Goal: Task Accomplishment & Management: Complete application form

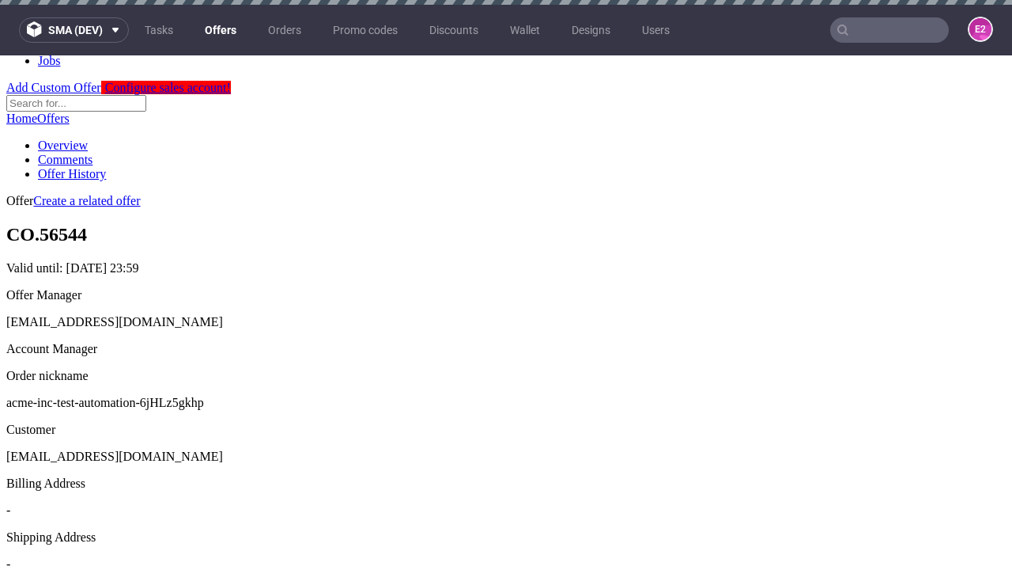
scroll to position [5, 0]
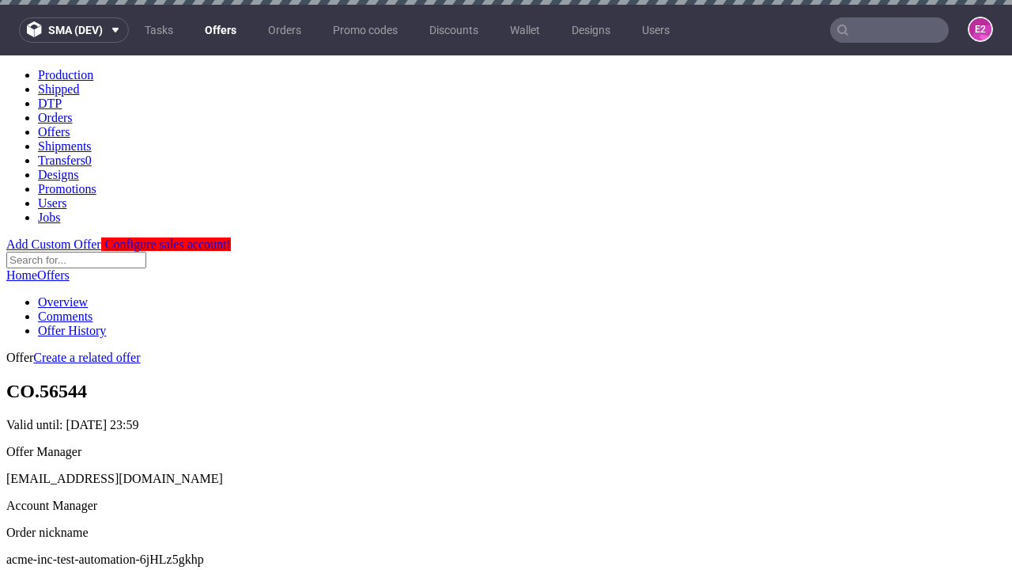
scroll to position [5, 0]
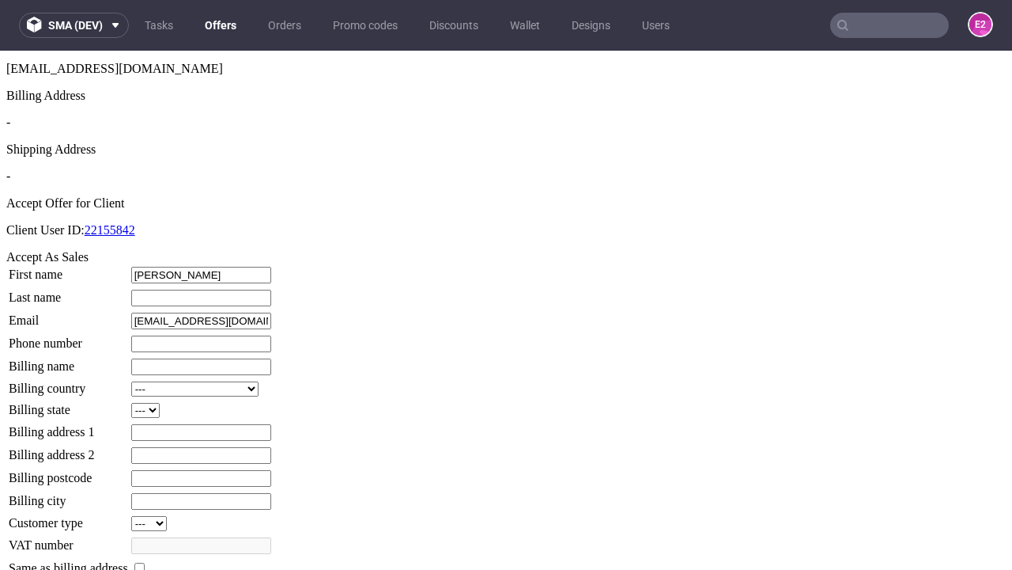
type input "[PERSON_NAME]"
type input "1509813888"
type input "[PERSON_NAME].Mertz89"
select select "13"
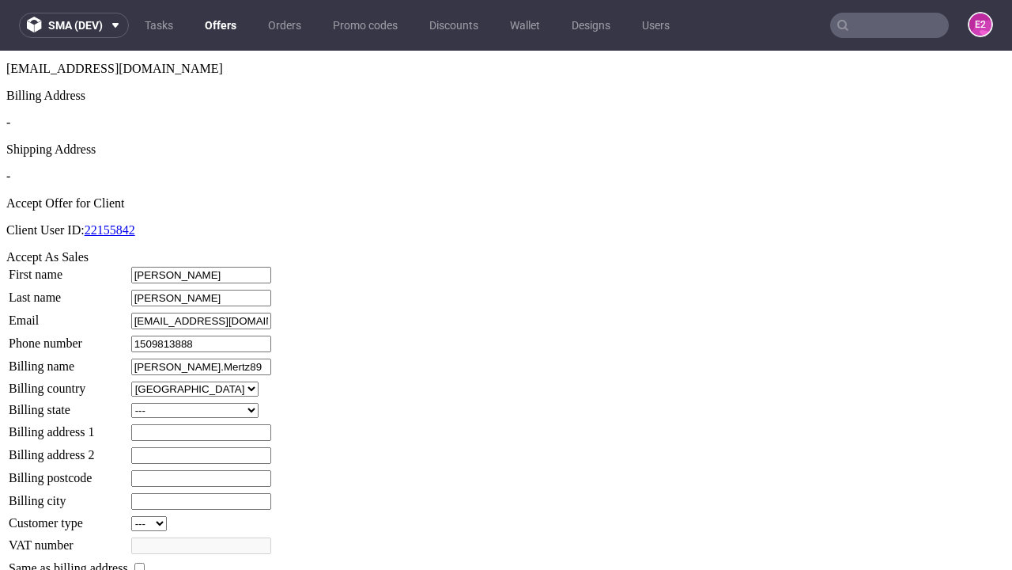
select select "132"
type input "[PERSON_NAME].Mertz89"
type input "[STREET_ADDRESS][PERSON_NAME]"
type input "KX05 6IC"
type input "Grant-upon-Bosco"
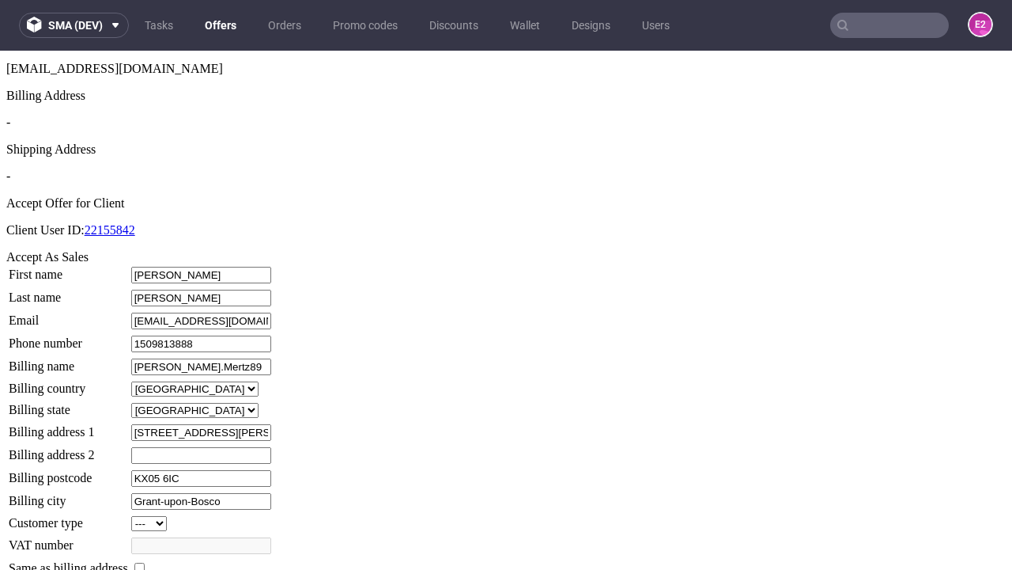
click at [145, 562] on input "checkbox" at bounding box center [139, 567] width 10 height 10
checkbox input "true"
type input "[PERSON_NAME].Mertz89"
select select "13"
type input "[STREET_ADDRESS][PERSON_NAME]"
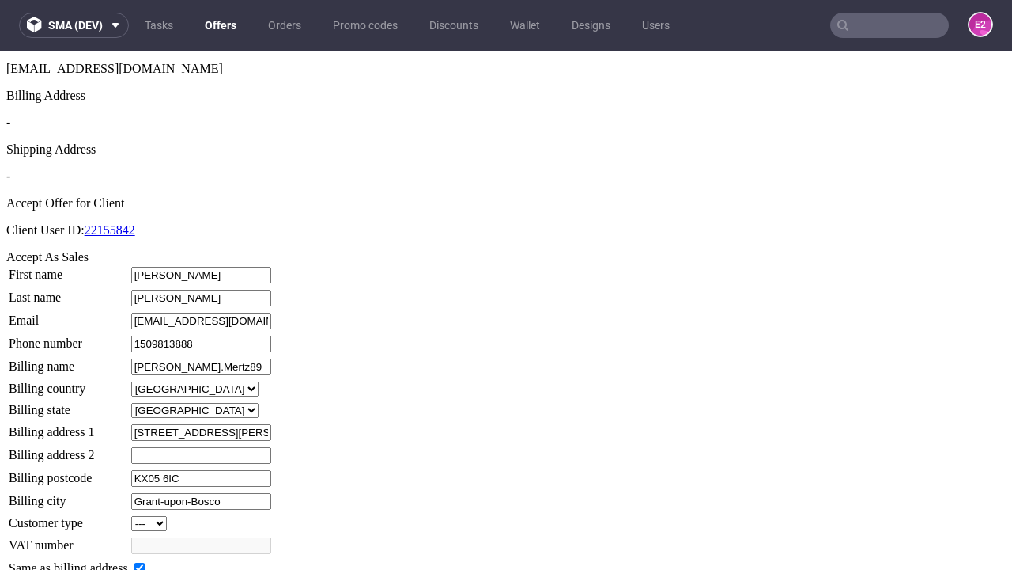
type input "KX05 6IC"
type input "Grant-upon-Bosco"
select select "132"
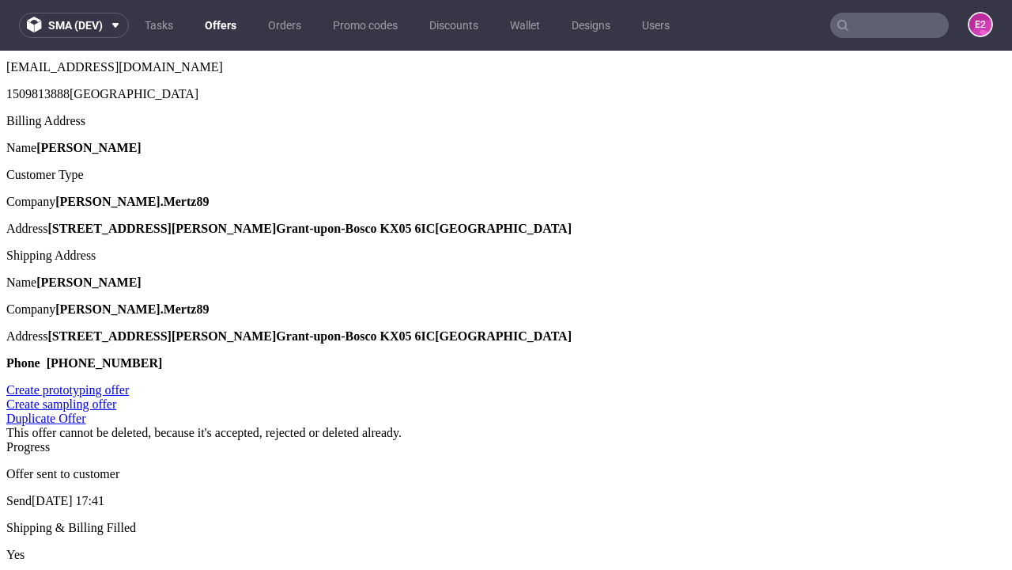
scroll to position [0, 0]
